Goal: Find specific page/section: Find specific page/section

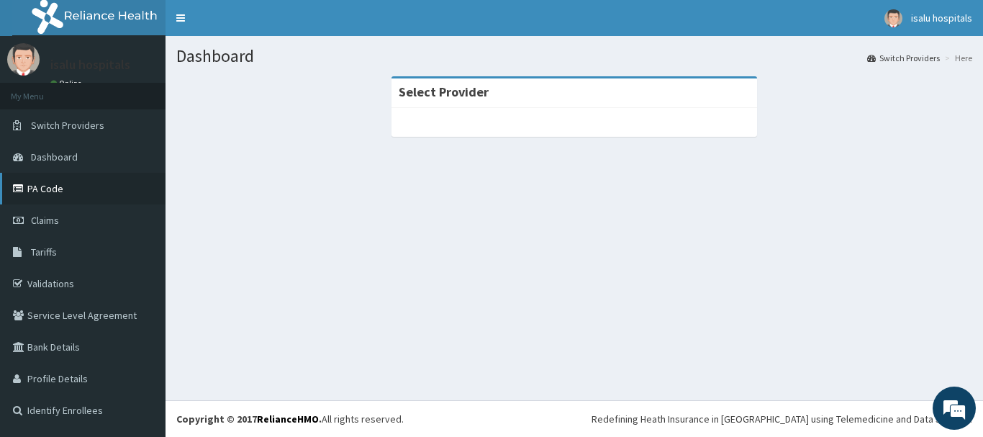
click at [45, 183] on link "PA Code" at bounding box center [83, 189] width 166 height 32
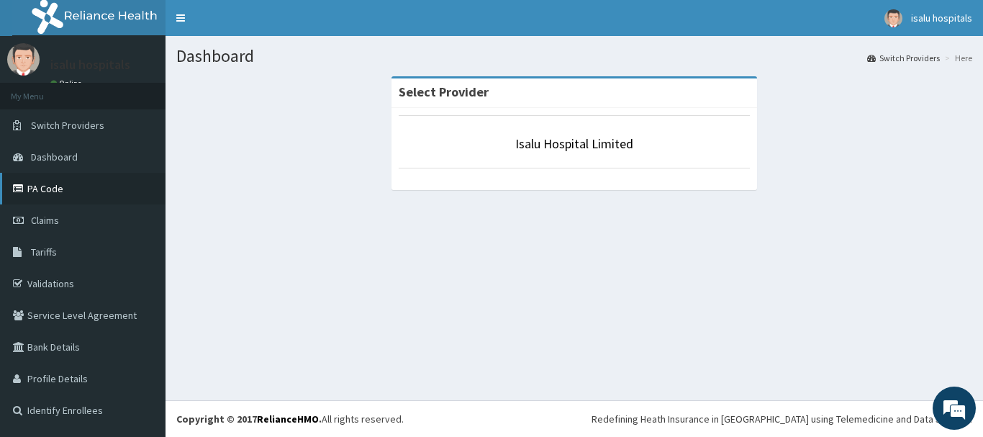
click at [48, 190] on link "PA Code" at bounding box center [83, 189] width 166 height 32
click at [31, 186] on link "PA Code" at bounding box center [83, 189] width 166 height 32
